Goal: Task Accomplishment & Management: Manage account settings

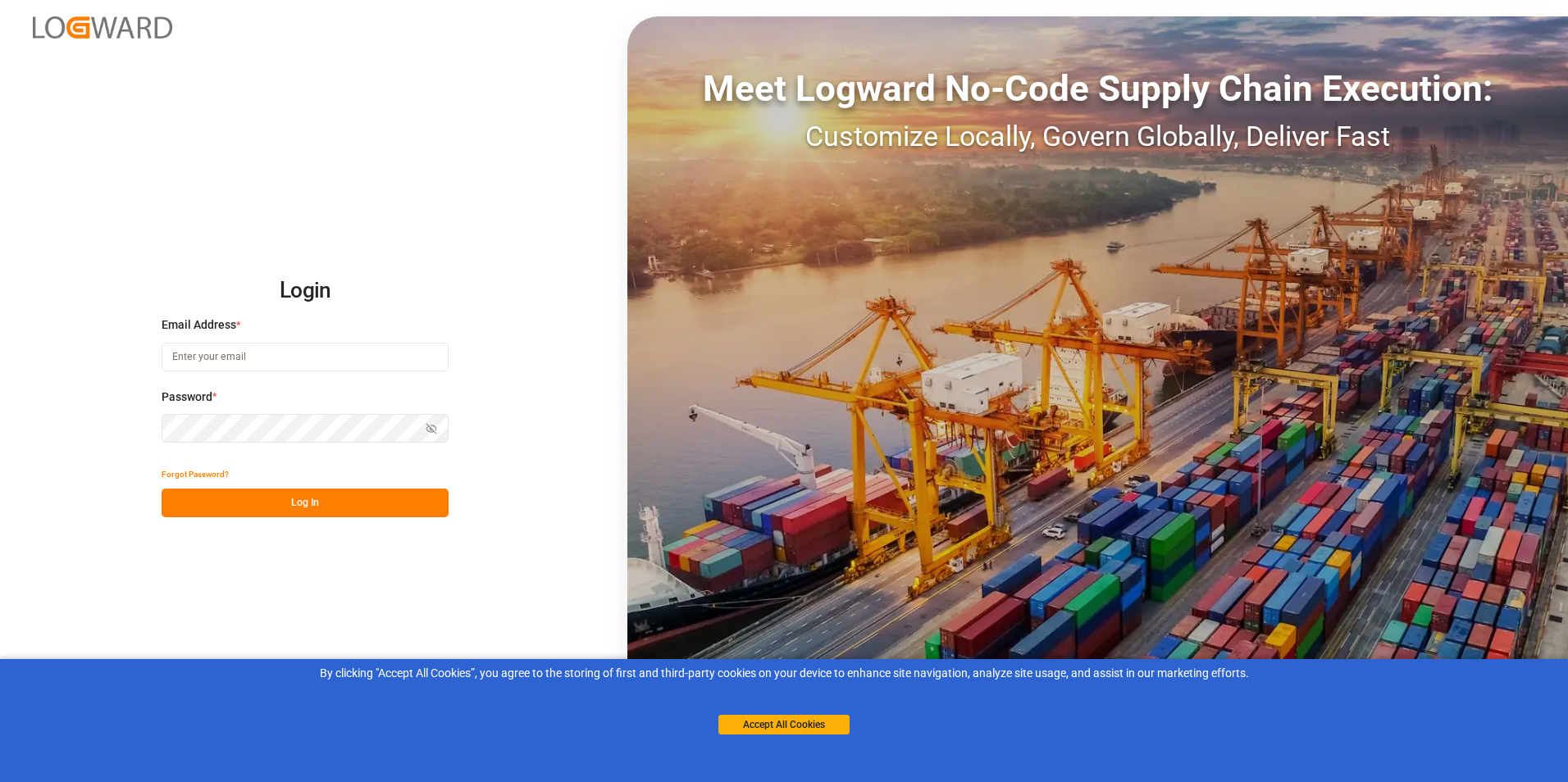
type input "[PERSON_NAME][EMAIL_ADDRESS][DOMAIN_NAME]"
click at [302, 499] on button "Log In" at bounding box center [305, 503] width 287 height 29
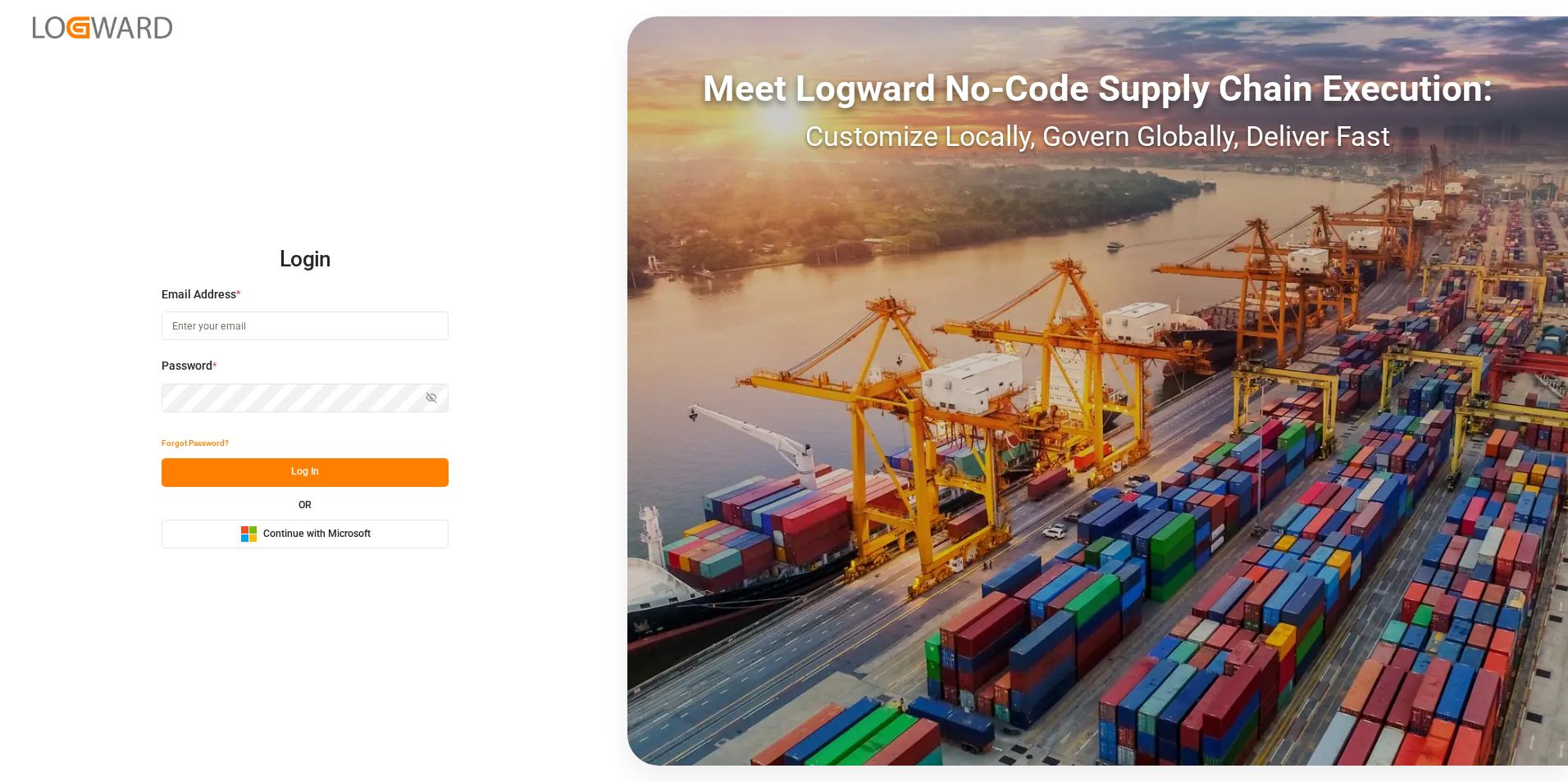
type input "[PERSON_NAME][EMAIL_ADDRESS][DOMAIN_NAME]"
click at [296, 465] on button "Log In" at bounding box center [305, 472] width 287 height 29
